Goal: Register for event/course

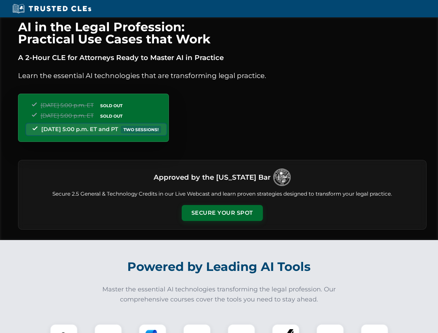
click at [222, 213] on button "Secure Your Spot" at bounding box center [222, 213] width 81 height 16
click at [64, 329] on img at bounding box center [64, 338] width 20 height 20
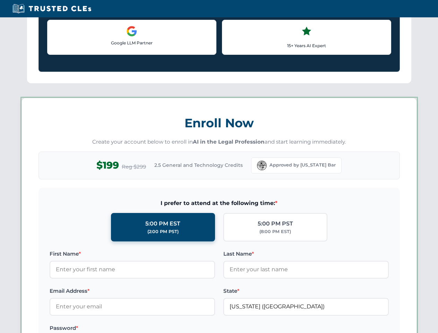
click at [153, 329] on label "Password *" at bounding box center [133, 328] width 166 height 8
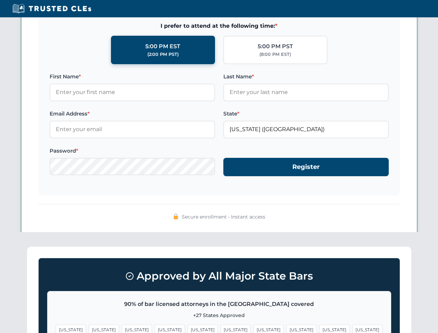
click at [320, 329] on span "[US_STATE]" at bounding box center [335, 330] width 30 height 10
